Goal: Information Seeking & Learning: Learn about a topic

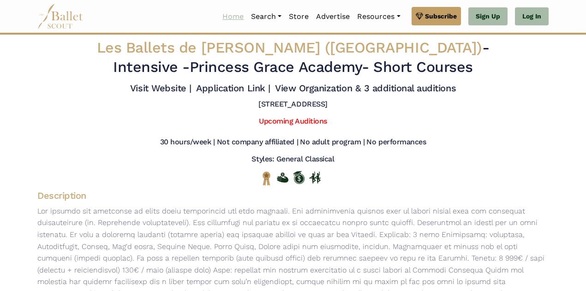
click at [232, 15] on link "Home" at bounding box center [233, 16] width 29 height 19
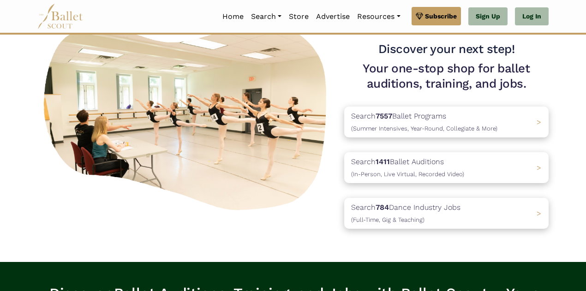
scroll to position [66, 0]
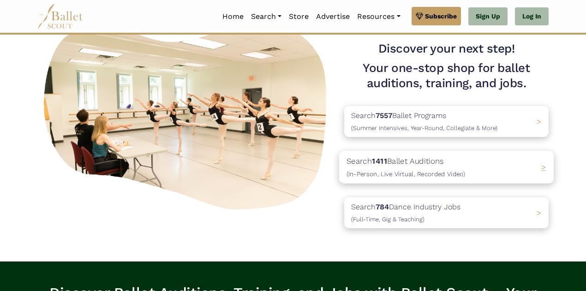
click at [414, 162] on p "Search 1411 Ballet Auditions (In-Person, Live Virtual, Recorded Video)" at bounding box center [405, 167] width 119 height 25
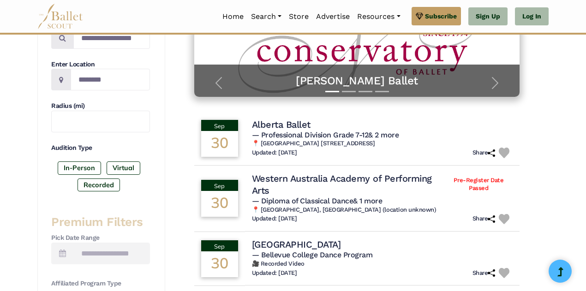
scroll to position [197, 0]
click at [121, 167] on label "Virtual" at bounding box center [124, 168] width 34 height 13
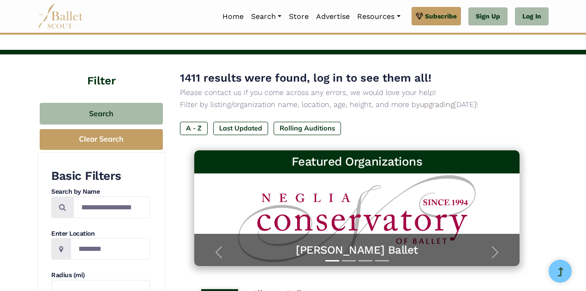
scroll to position [0, 0]
